Goal: Information Seeking & Learning: Learn about a topic

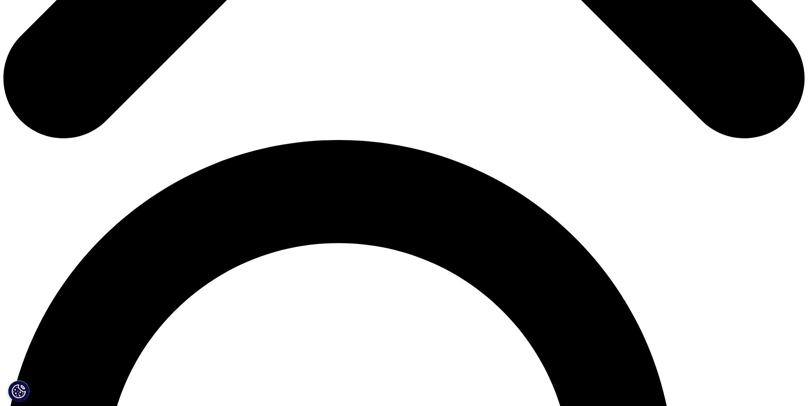
scroll to position [553, 0]
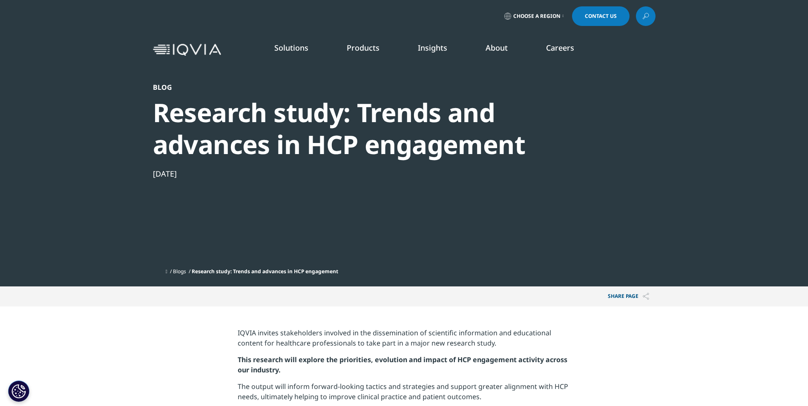
click at [242, 158] on link "SEE LATEST REPORTS" at bounding box center [288, 155] width 168 height 7
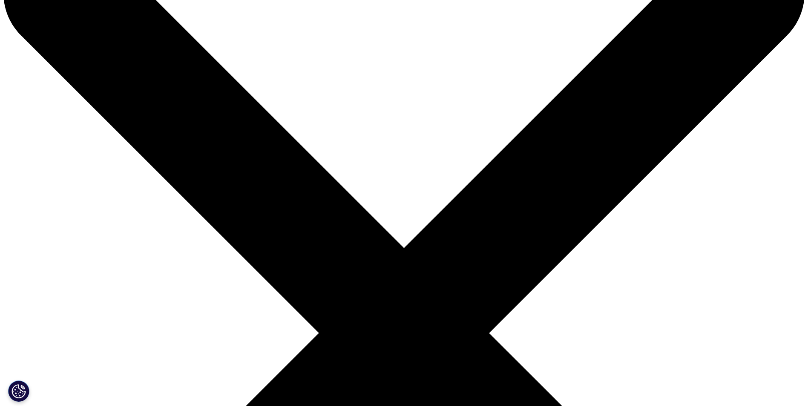
scroll to position [85, 0]
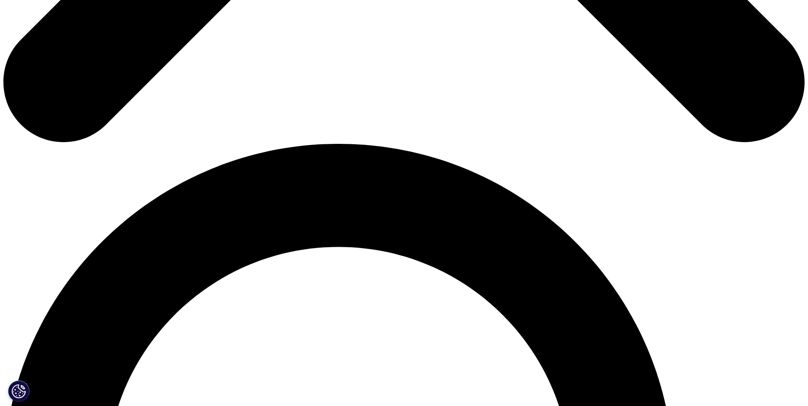
scroll to position [681, 0]
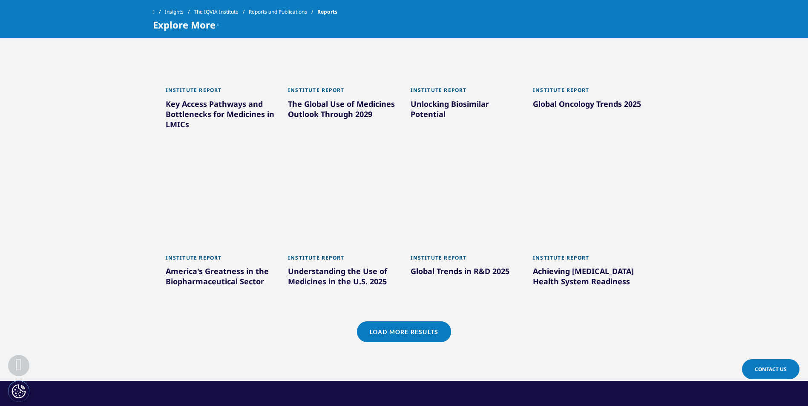
click at [417, 337] on link "Load More Results" at bounding box center [404, 331] width 94 height 21
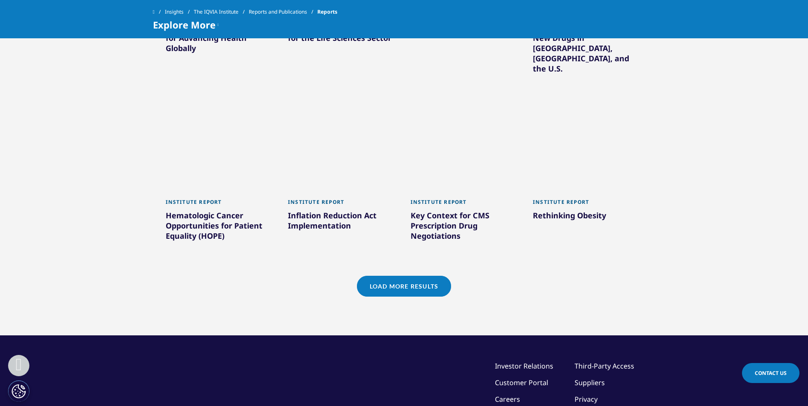
scroll to position [1277, 0]
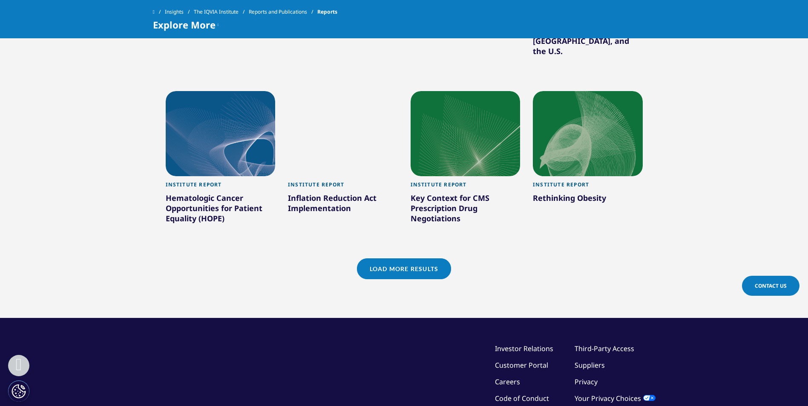
click at [426, 258] on link "Load More Results" at bounding box center [404, 268] width 94 height 21
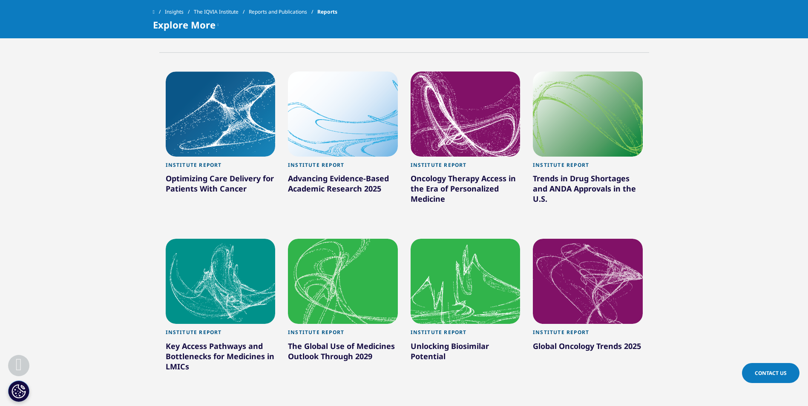
scroll to position [383, 0]
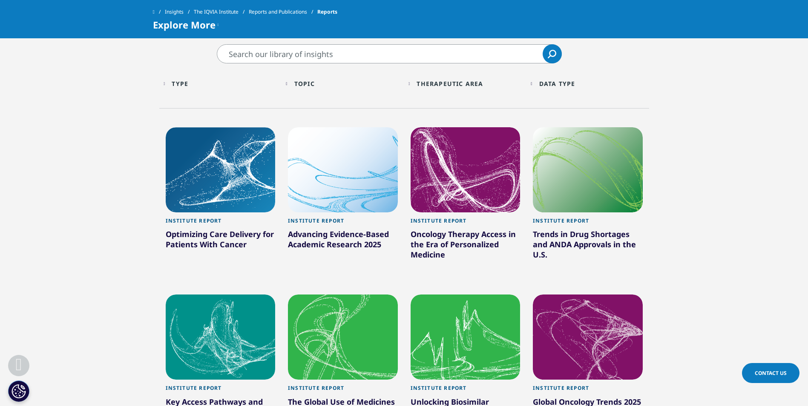
click at [298, 11] on link "Reports and Publications" at bounding box center [283, 11] width 69 height 15
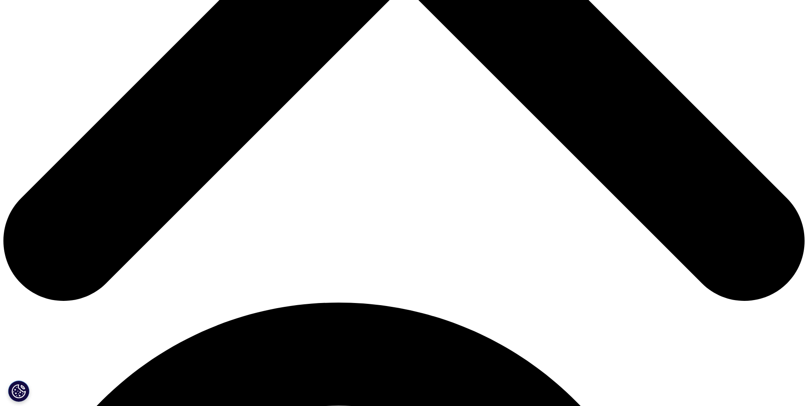
scroll to position [553, 0]
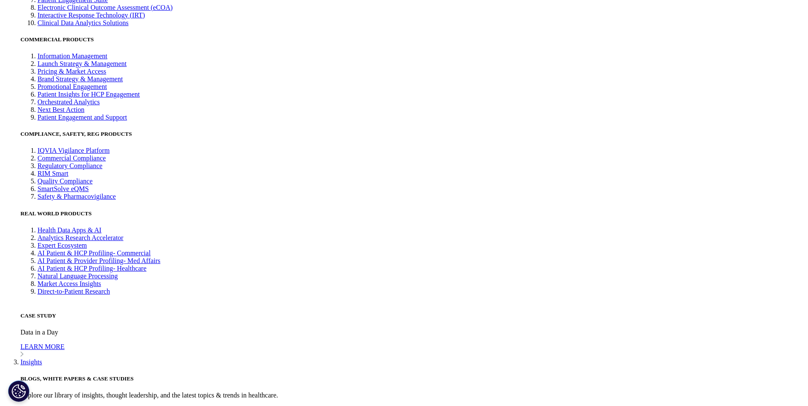
scroll to position [2221, 0]
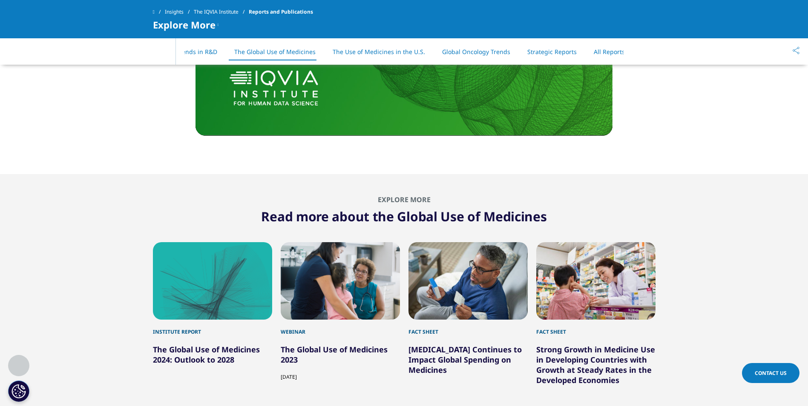
click at [593, 51] on link "All Reports" at bounding box center [608, 52] width 31 height 8
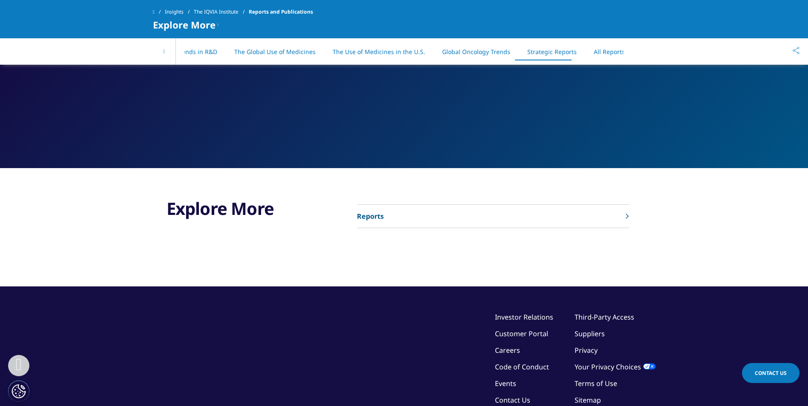
scroll to position [4423, 0]
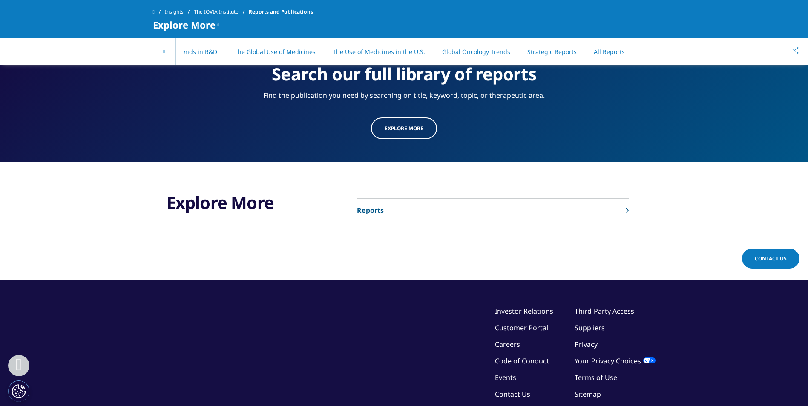
click at [481, 199] on link "Reports" at bounding box center [493, 210] width 272 height 23
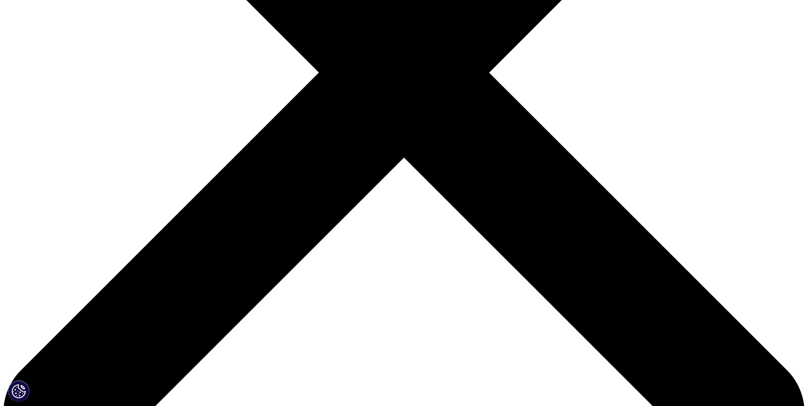
scroll to position [341, 0]
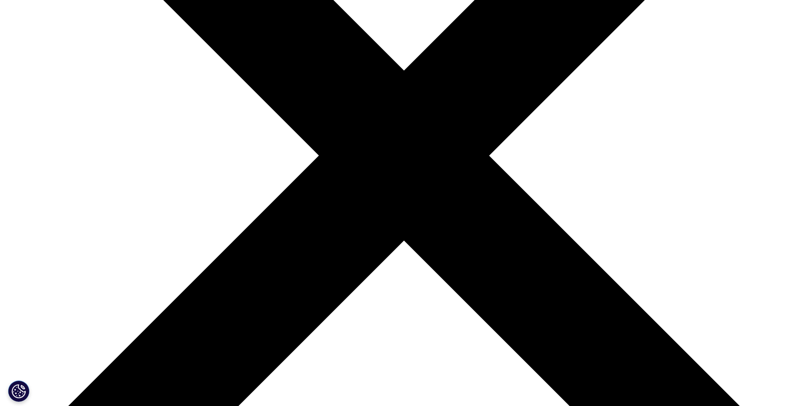
scroll to position [213, 0]
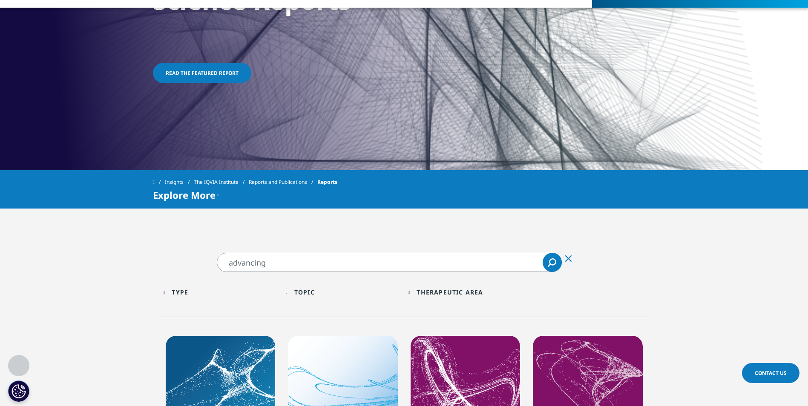
drag, startPoint x: 276, startPoint y: 264, endPoint x: 196, endPoint y: 265, distance: 80.5
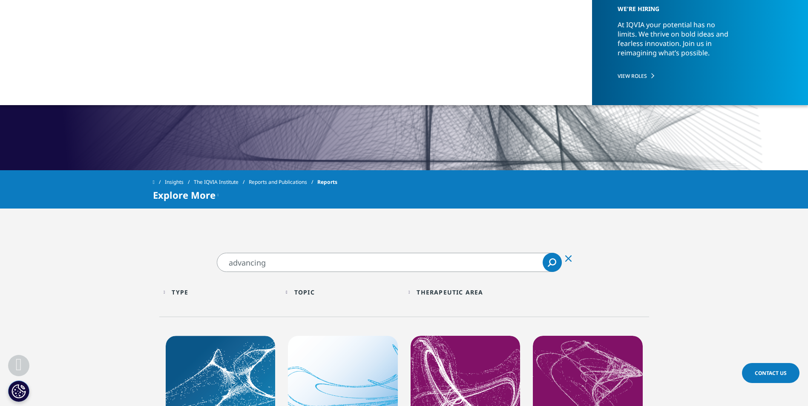
click at [552, 258] on icon "Search" at bounding box center [552, 261] width 7 height 7
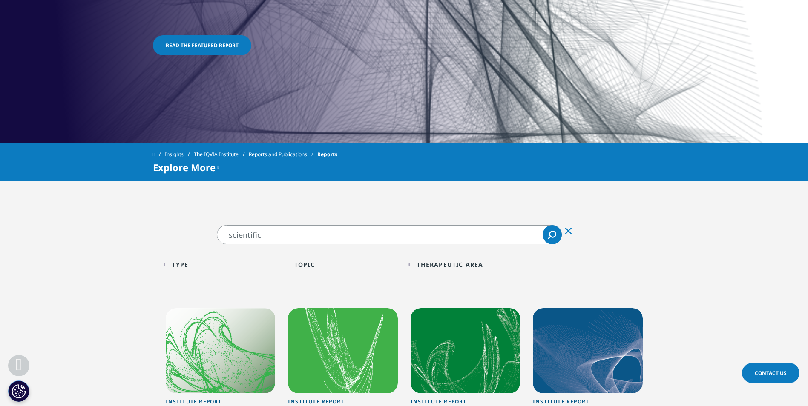
scroll to position [238, 0]
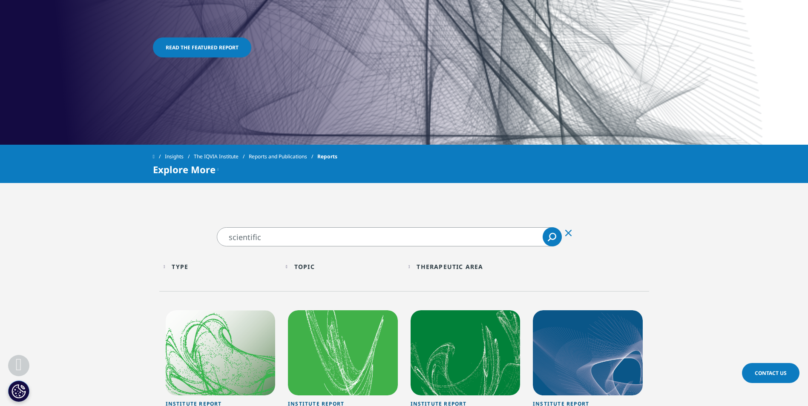
drag, startPoint x: 267, startPoint y: 242, endPoint x: 221, endPoint y: 238, distance: 47.0
click at [221, 238] on input "scientific" at bounding box center [389, 236] width 345 height 19
type input "exchange"
click at [547, 240] on link "Search Loading" at bounding box center [551, 236] width 19 height 19
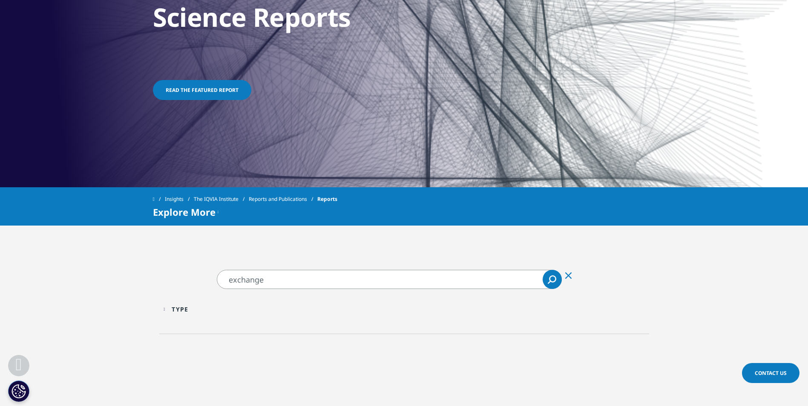
scroll to position [26, 0]
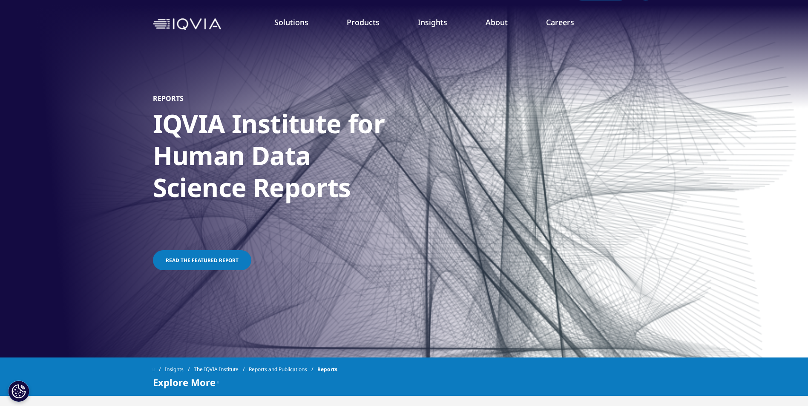
click at [85, 117] on link "DISCOVER INSIGHTS" at bounding box center [120, 120] width 168 height 7
click at [60, 123] on link "DISCOVER INSIGHTS" at bounding box center [120, 120] width 168 height 7
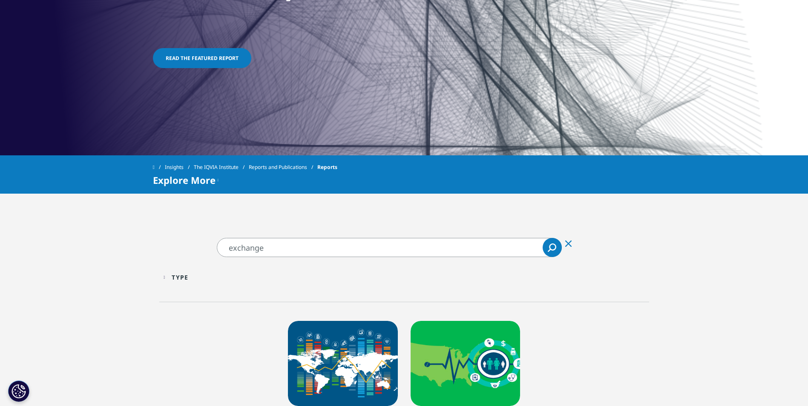
scroll to position [238, 0]
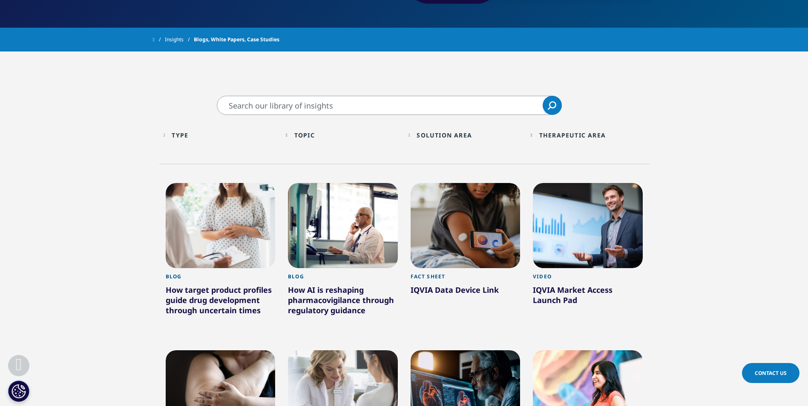
scroll to position [255, 0]
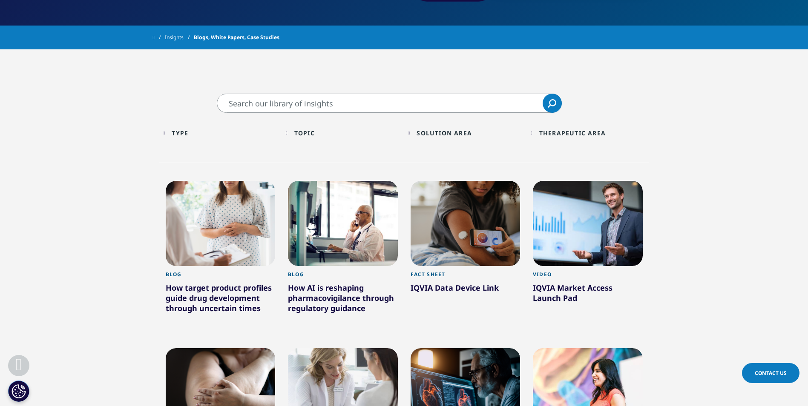
click at [322, 107] on input "Search" at bounding box center [389, 103] width 345 height 19
type input "exchange"
click at [549, 100] on icon "Search" at bounding box center [551, 103] width 9 height 9
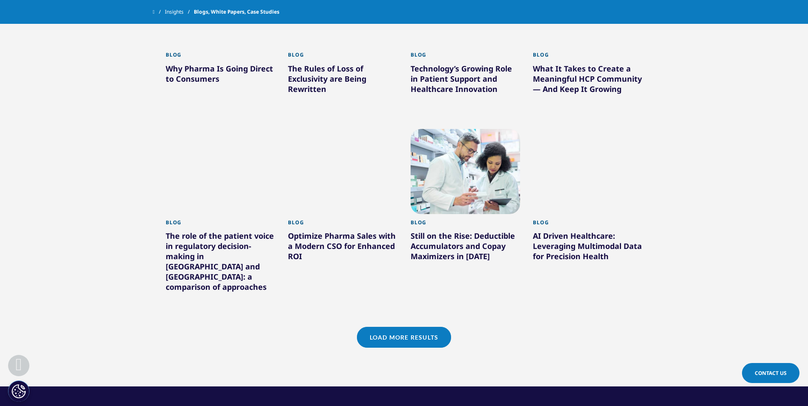
scroll to position [681, 0]
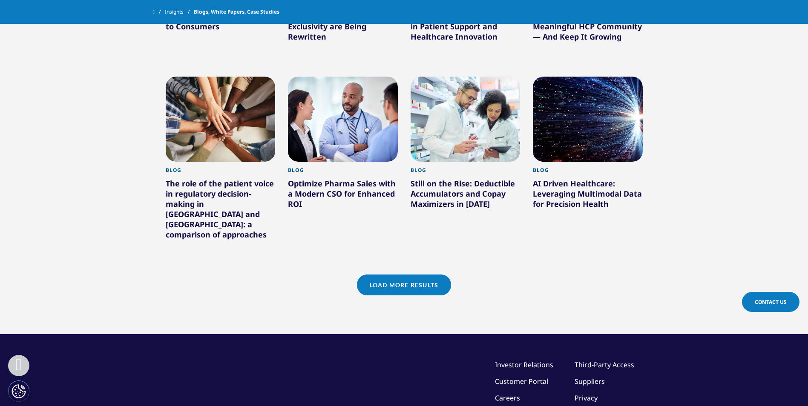
click at [429, 275] on link "Load More Results" at bounding box center [404, 285] width 94 height 21
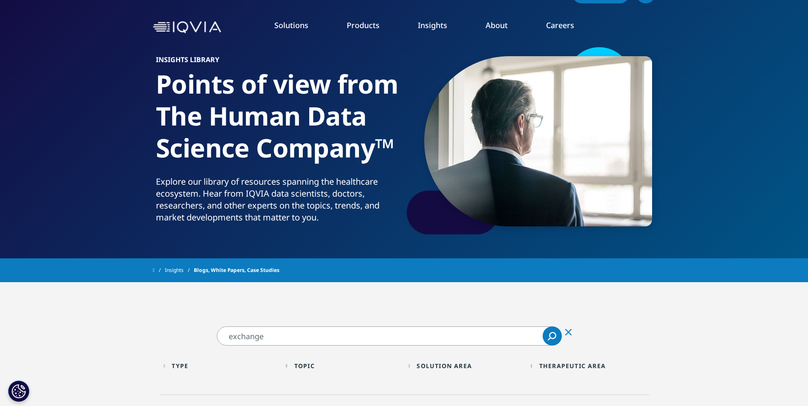
scroll to position [0, 0]
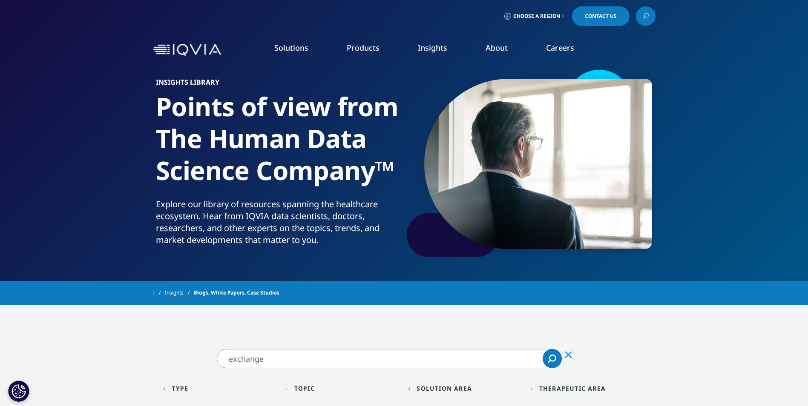
click at [200, 54] on img at bounding box center [187, 50] width 68 height 12
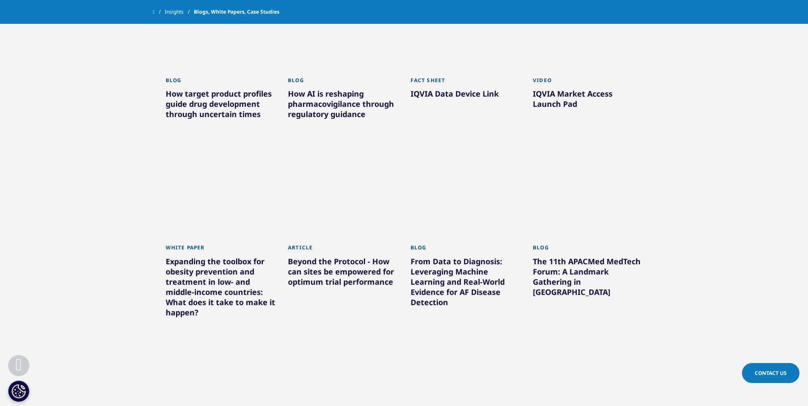
scroll to position [170, 0]
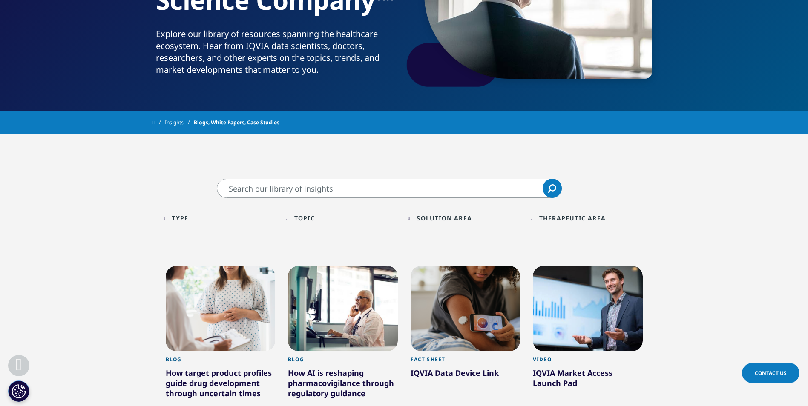
click at [270, 194] on input "Search" at bounding box center [389, 188] width 345 height 19
type input "exchange"
click at [552, 198] on link "Search Loading" at bounding box center [551, 188] width 19 height 19
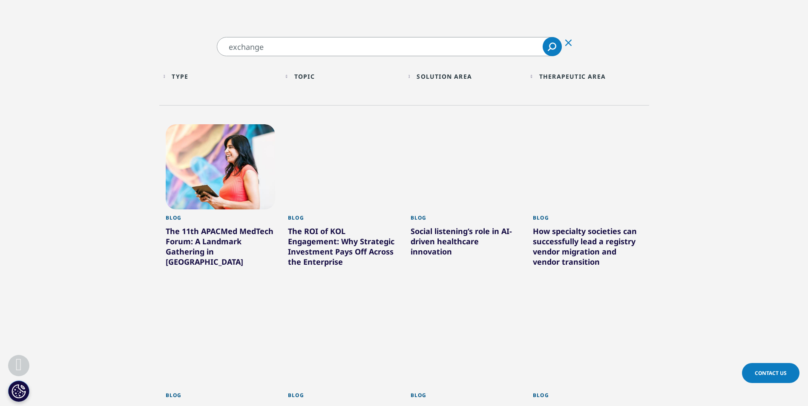
scroll to position [255, 0]
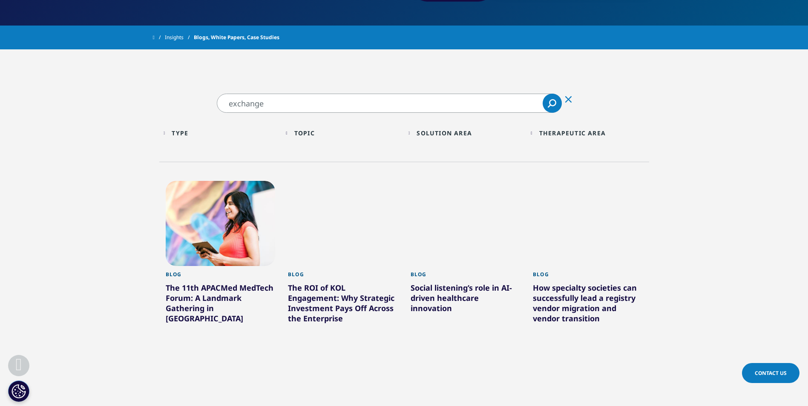
click at [312, 137] on div "Topic" at bounding box center [304, 133] width 20 height 8
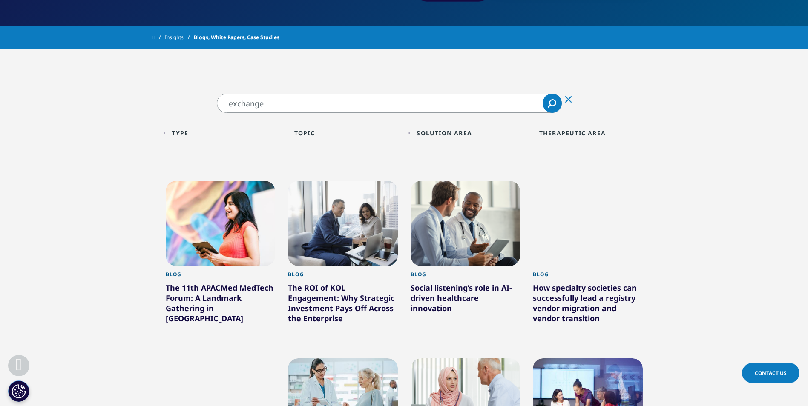
click at [445, 129] on div "Solution Area" at bounding box center [443, 133] width 55 height 8
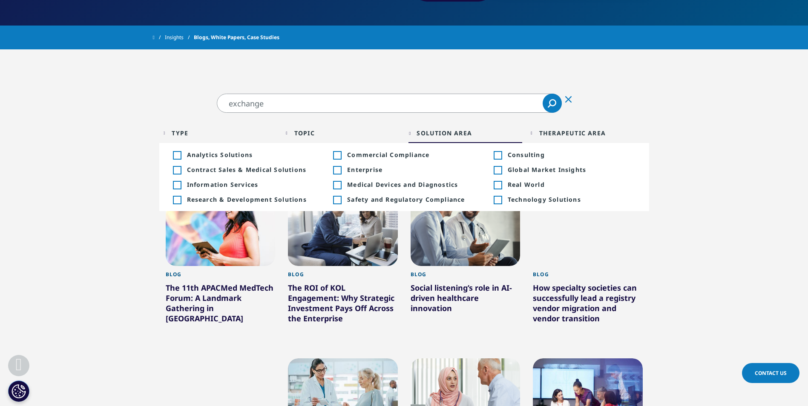
click at [445, 129] on div "Solution Area" at bounding box center [443, 133] width 55 height 8
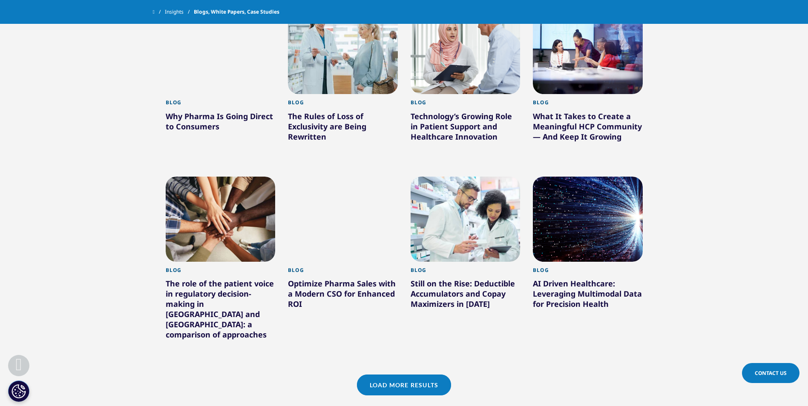
scroll to position [596, 0]
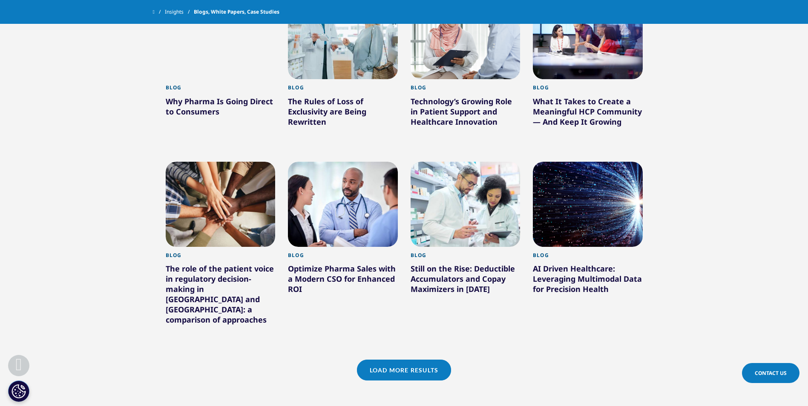
click at [430, 360] on link "Load More Results" at bounding box center [404, 370] width 94 height 21
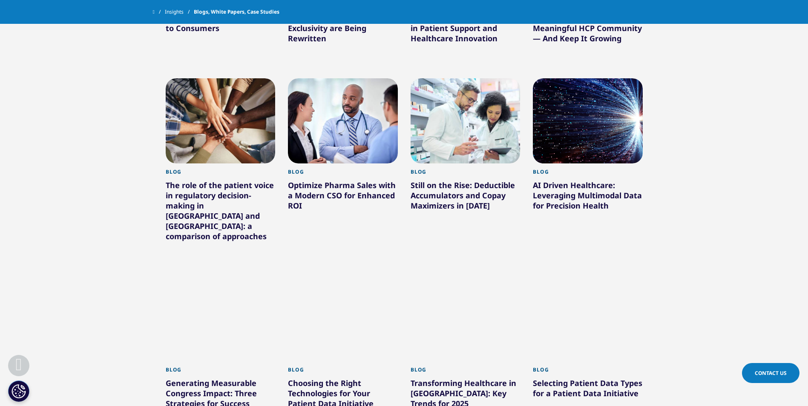
scroll to position [766, 0]
